Goal: Information Seeking & Learning: Stay updated

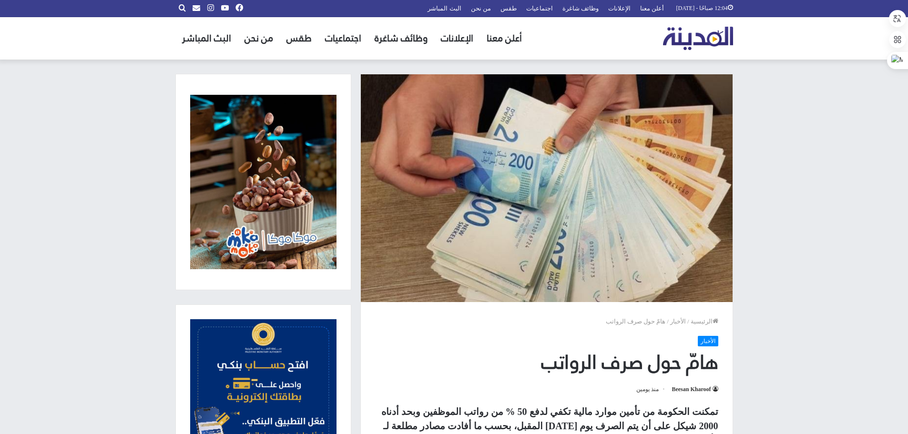
click at [699, 41] on img "القائمة الرئيسية" at bounding box center [698, 38] width 70 height 23
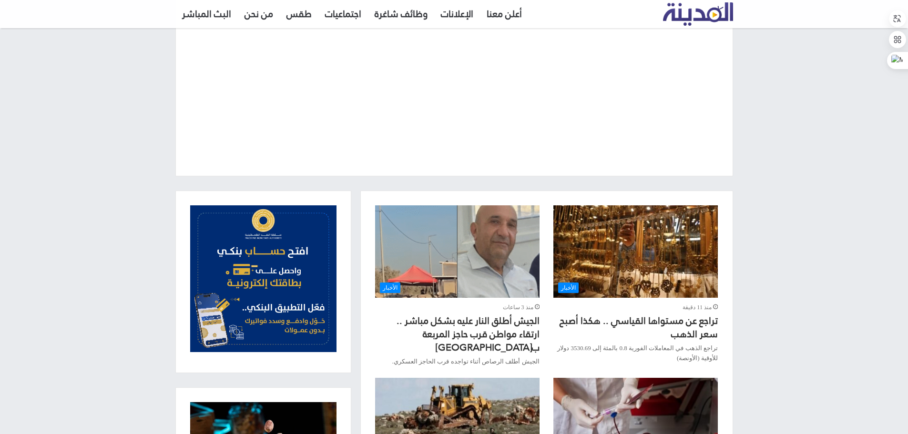
scroll to position [191, 0]
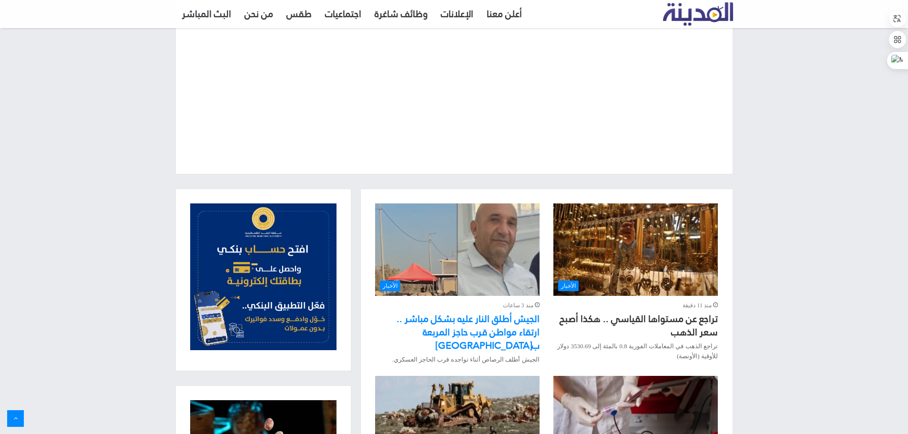
click at [435, 325] on link "الجيش أطلق النار عليه بشكل مباشر .. ارتقاء مواطن قرب حاجز المربعة ب[GEOGRAPHIC_…" at bounding box center [467, 332] width 143 height 45
